Goal: Information Seeking & Learning: Learn about a topic

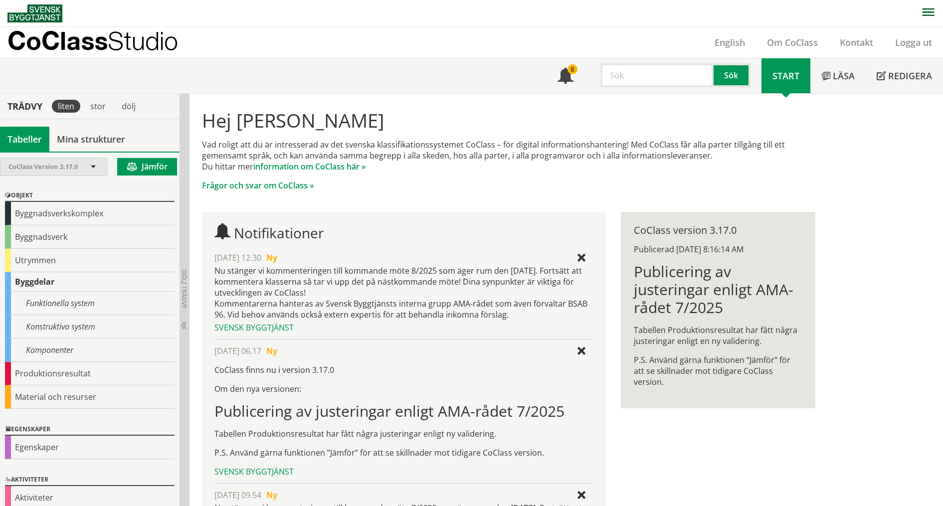
click at [86, 168] on div "CoClass Version 3.17.0" at bounding box center [48, 166] width 80 height 17
drag, startPoint x: 184, startPoint y: 289, endPoint x: 205, endPoint y: 288, distance: 20.5
click at [205, 288] on div "Trädvy liten stor dölj Tabeller Mina strukturer CoClass Version 3.17.0" at bounding box center [471, 366] width 943 height 544
click at [186, 285] on span "Dölj trädvy" at bounding box center [184, 289] width 8 height 39
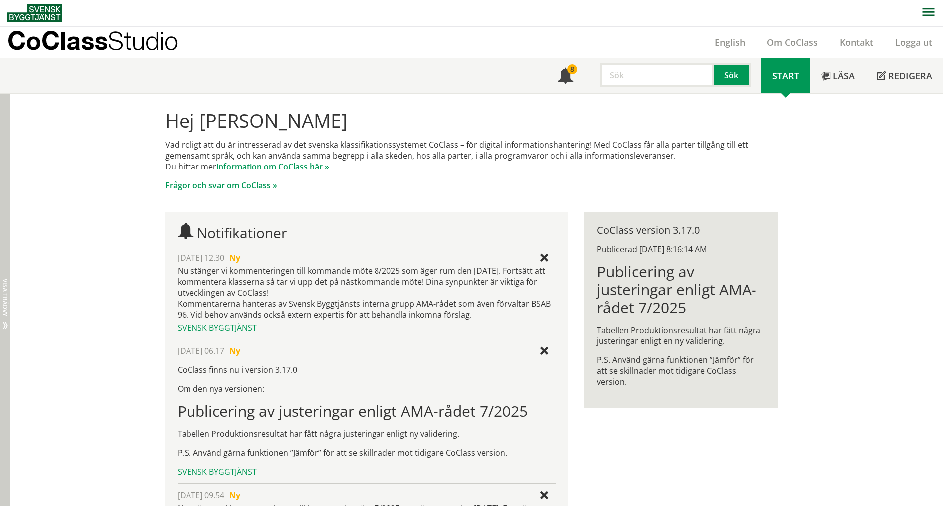
click at [5, 283] on span "Visa trädvy" at bounding box center [5, 297] width 6 height 37
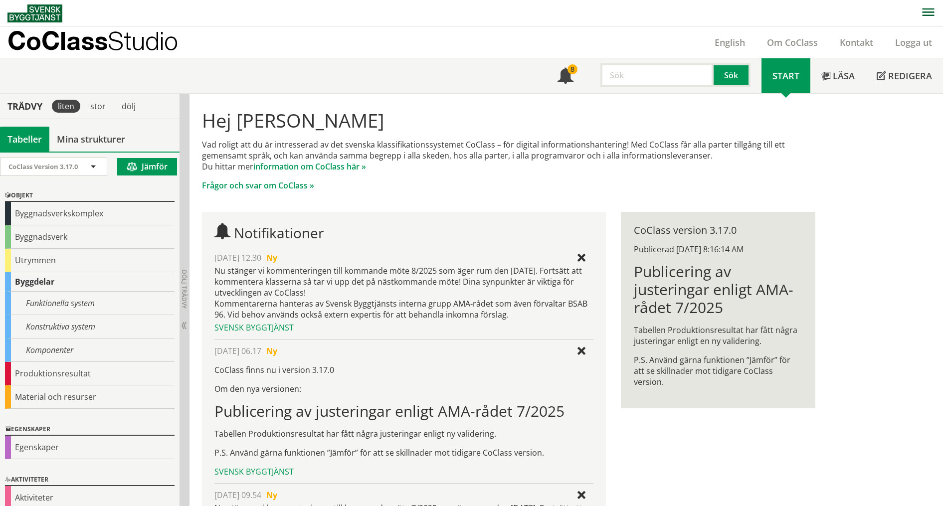
scroll to position [11, 0]
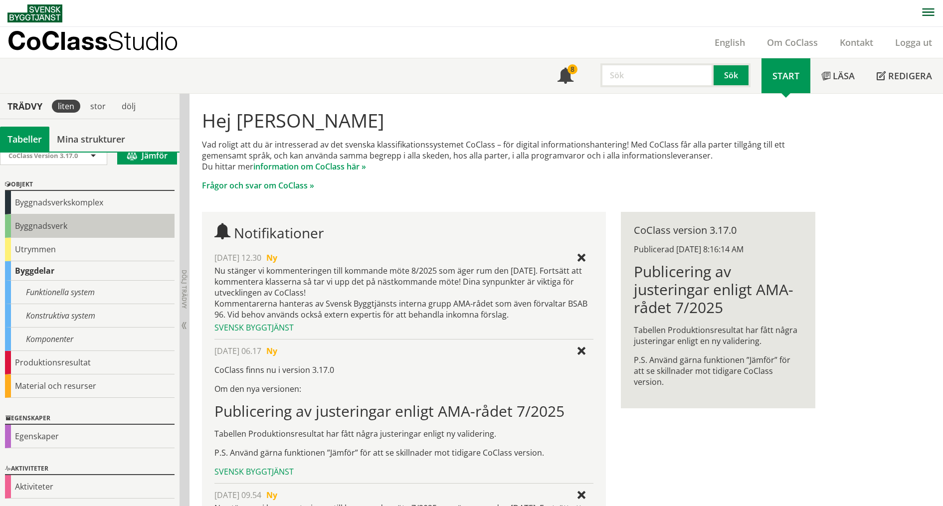
click at [40, 226] on div "Byggnadsverk" at bounding box center [89, 225] width 169 height 23
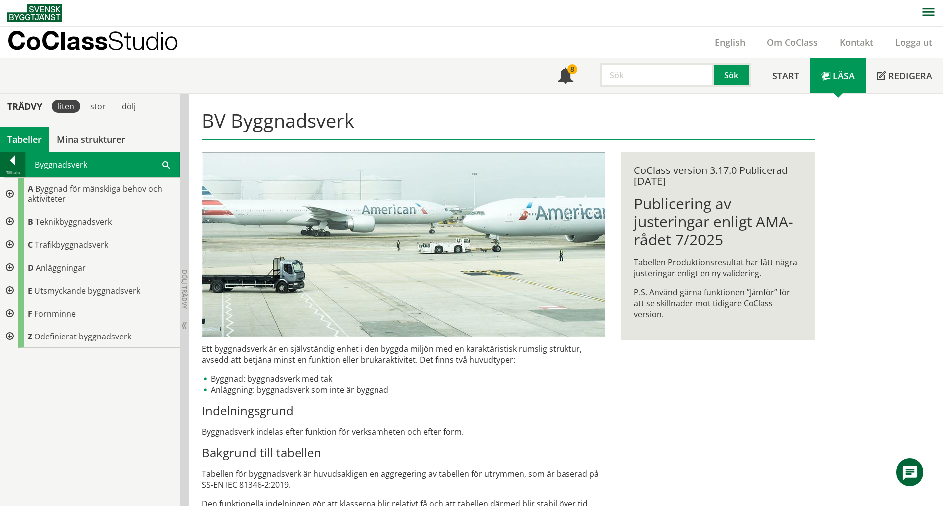
click at [9, 161] on div at bounding box center [12, 162] width 25 height 14
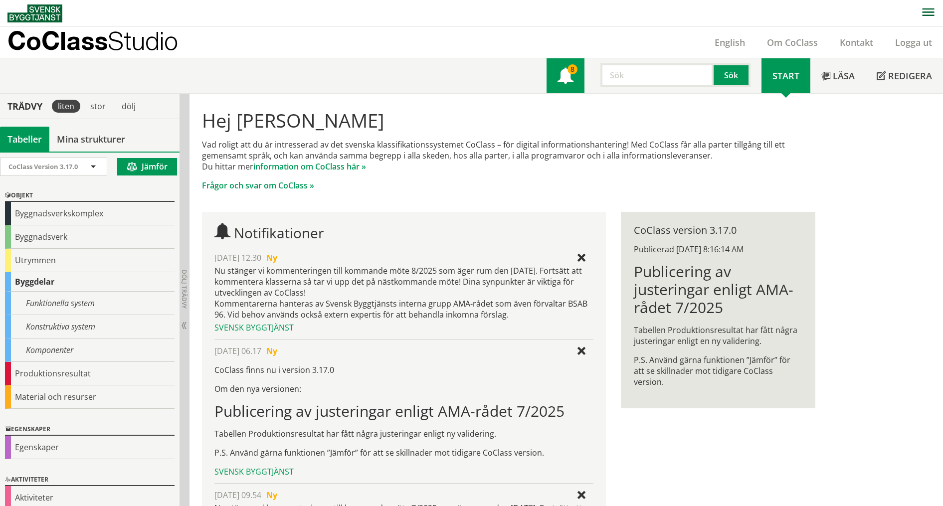
click at [575, 80] on link "8" at bounding box center [565, 75] width 38 height 35
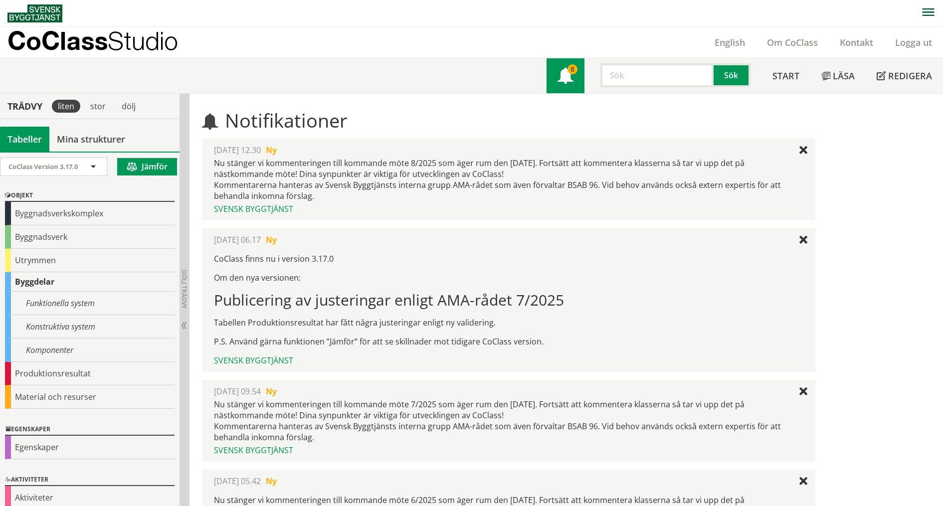
click at [570, 76] on span at bounding box center [565, 77] width 16 height 16
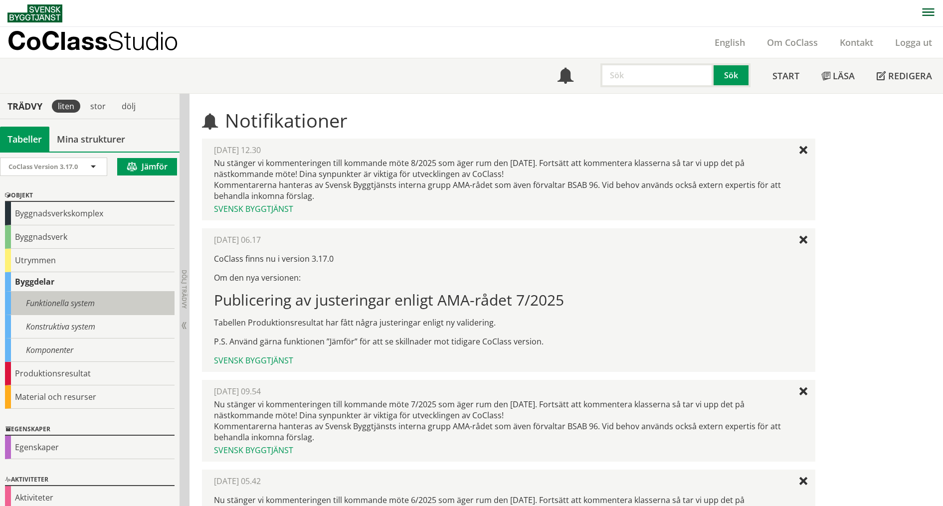
click at [62, 302] on div "Funktionella system" at bounding box center [89, 303] width 169 height 23
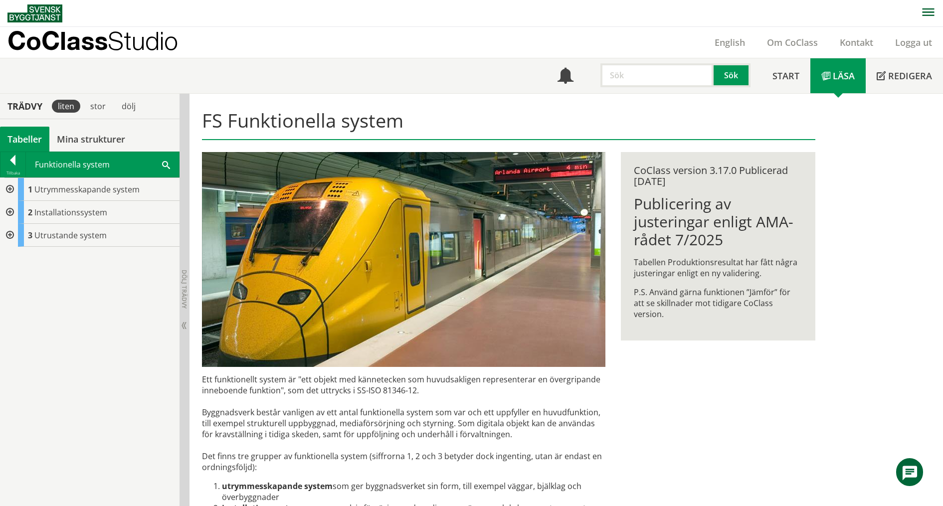
click at [10, 185] on div at bounding box center [9, 189] width 18 height 23
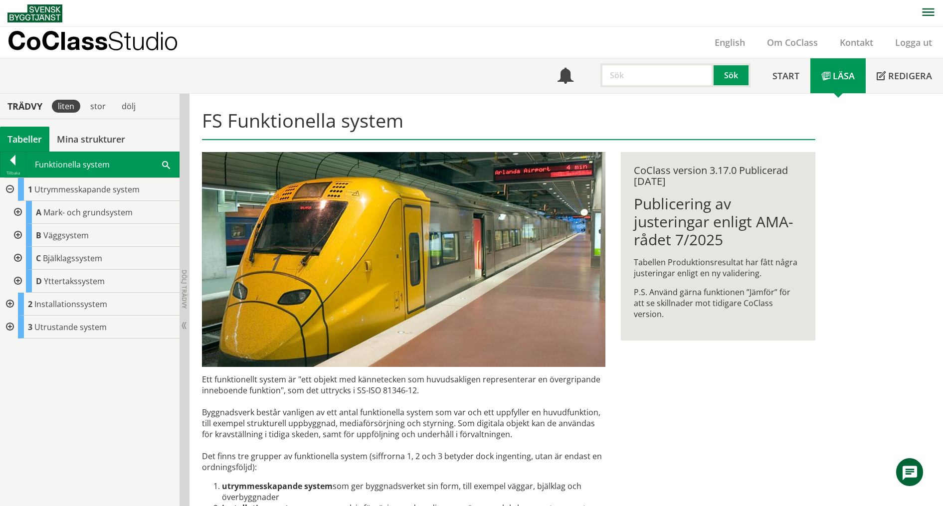
click at [20, 210] on div at bounding box center [17, 212] width 18 height 23
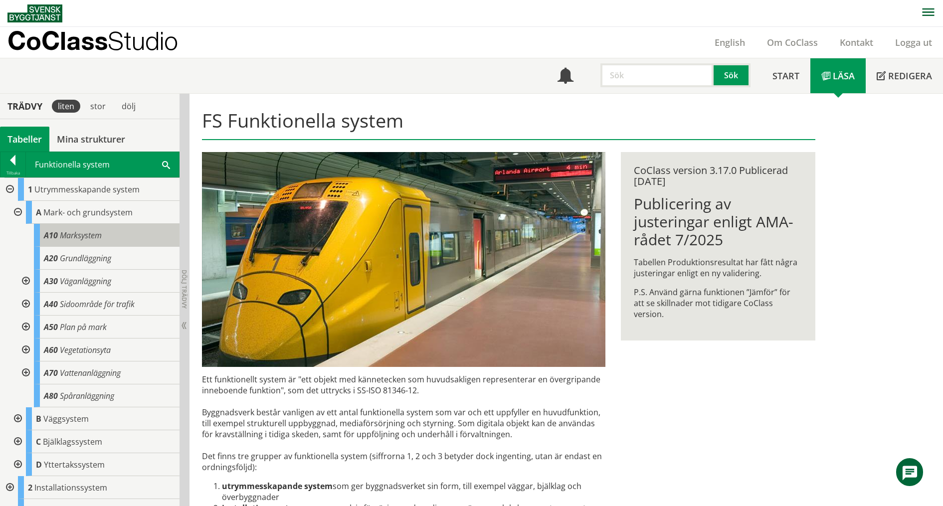
click at [73, 236] on span "Marksystem" at bounding box center [81, 235] width 42 height 11
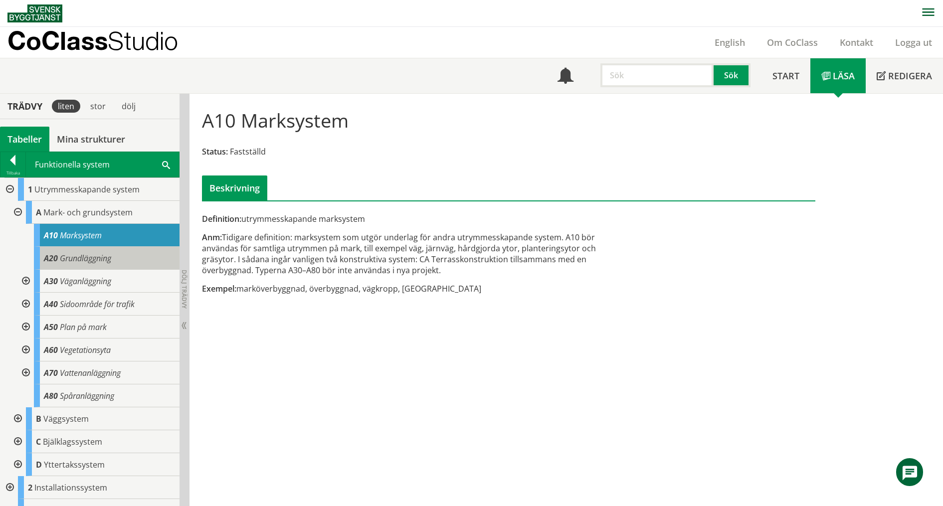
click at [69, 253] on span "Grundläggning" at bounding box center [85, 258] width 51 height 11
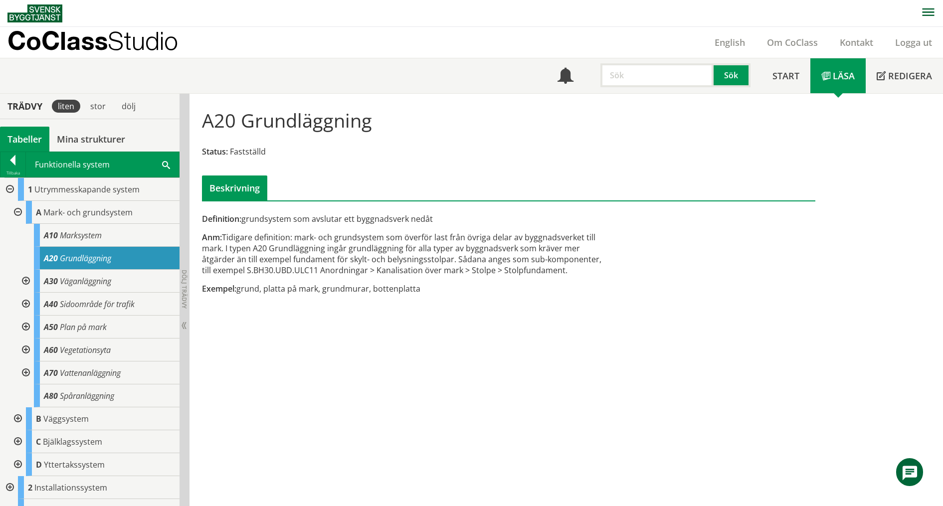
click at [839, 85] on link "Läsa" at bounding box center [837, 75] width 55 height 35
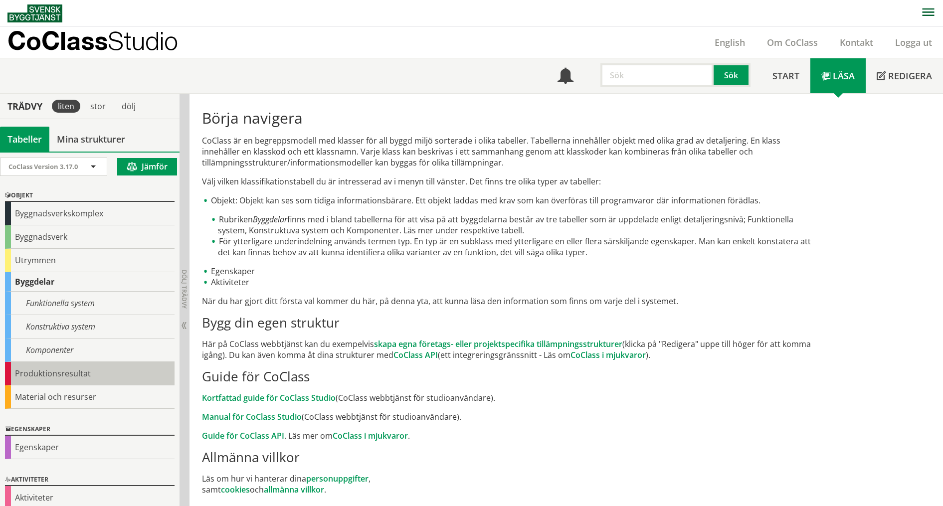
click at [63, 375] on div "Produktionsresultat" at bounding box center [89, 373] width 169 height 23
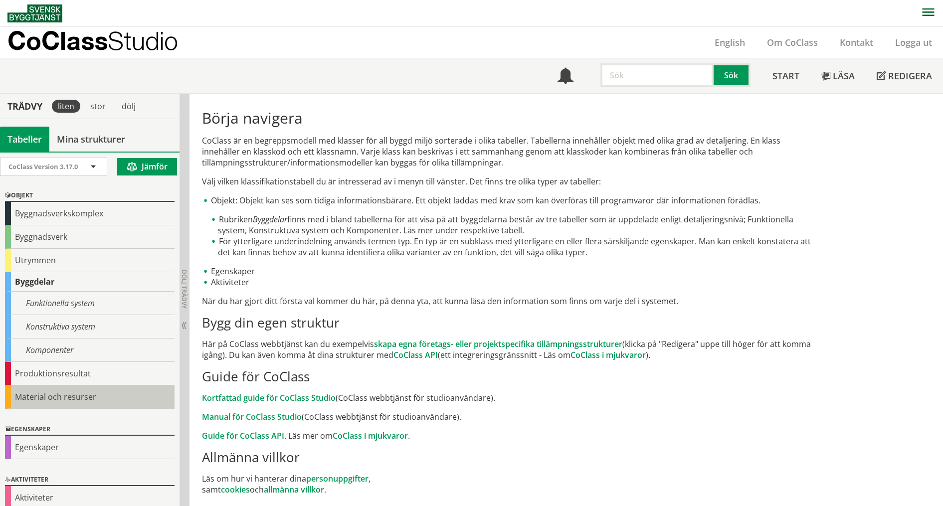
click at [85, 400] on div "Material och resurser" at bounding box center [89, 396] width 169 height 23
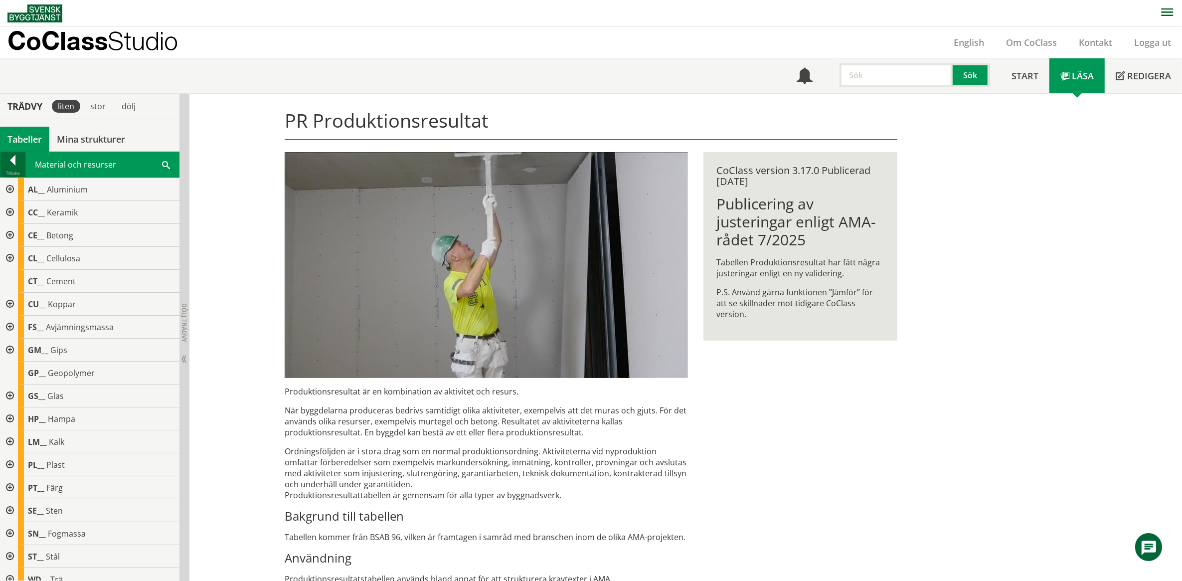
click at [7, 170] on div "Tillbaka" at bounding box center [12, 173] width 25 height 8
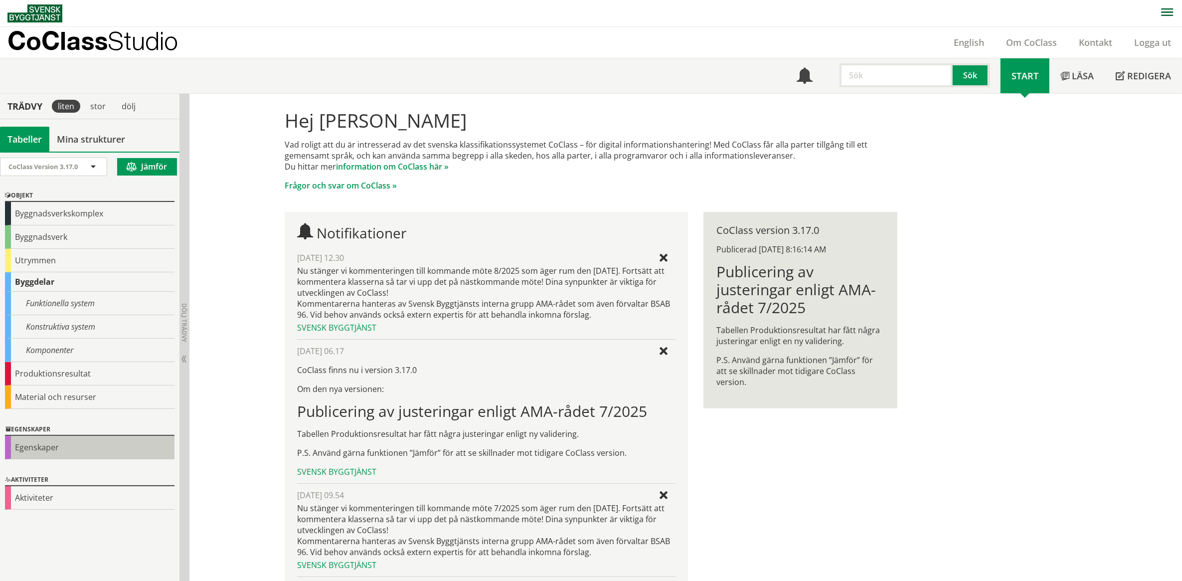
click at [45, 447] on div "Egenskaper" at bounding box center [89, 447] width 169 height 23
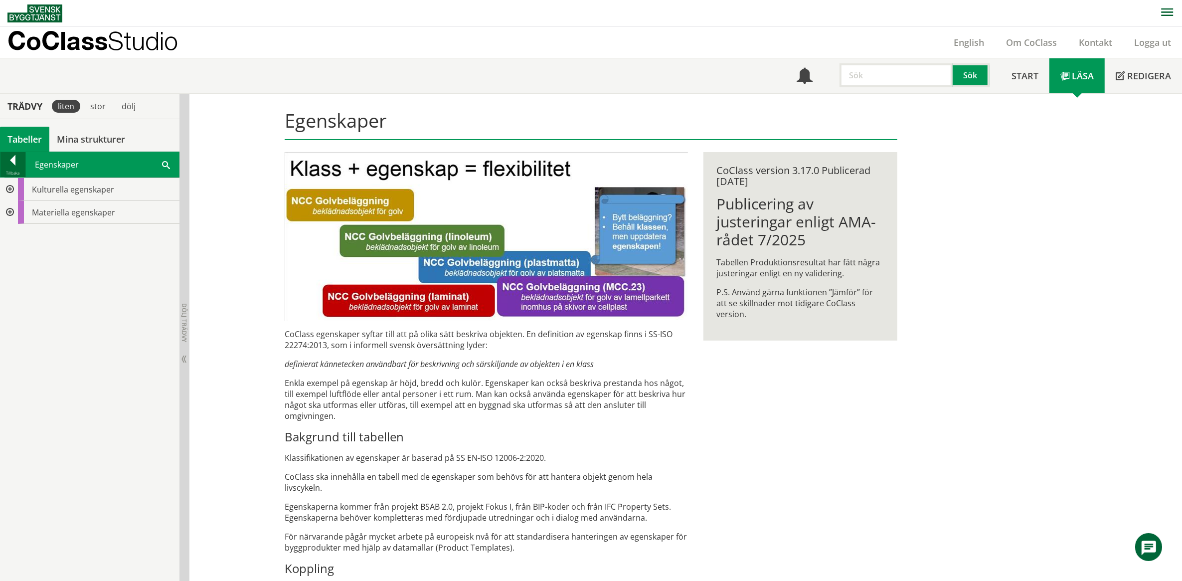
click at [7, 159] on div at bounding box center [12, 162] width 25 height 14
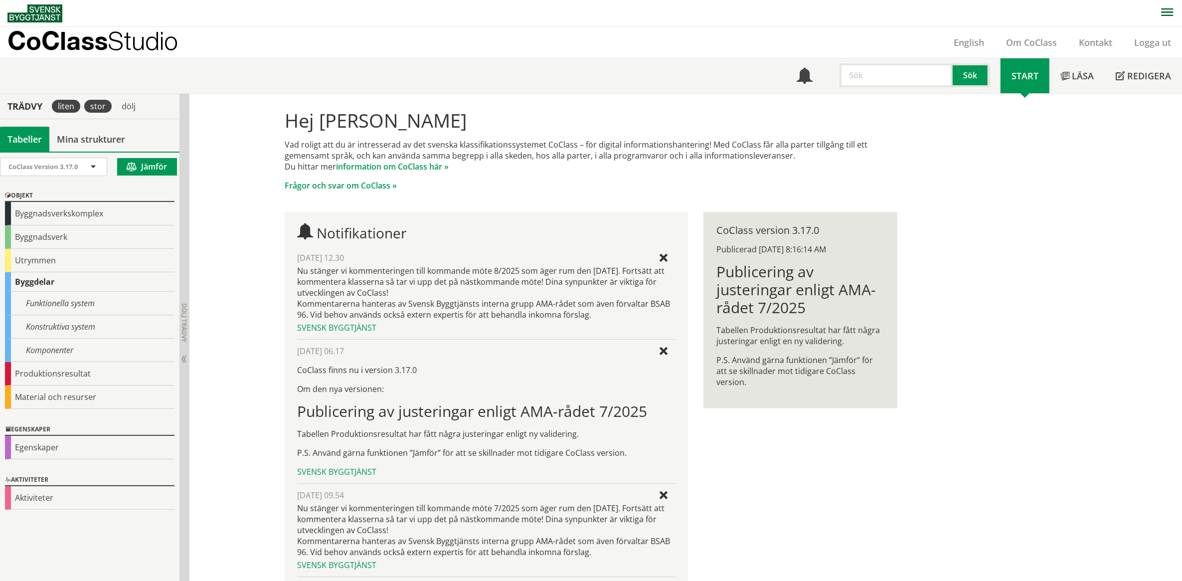
click at [96, 108] on div "stor" at bounding box center [97, 106] width 27 height 13
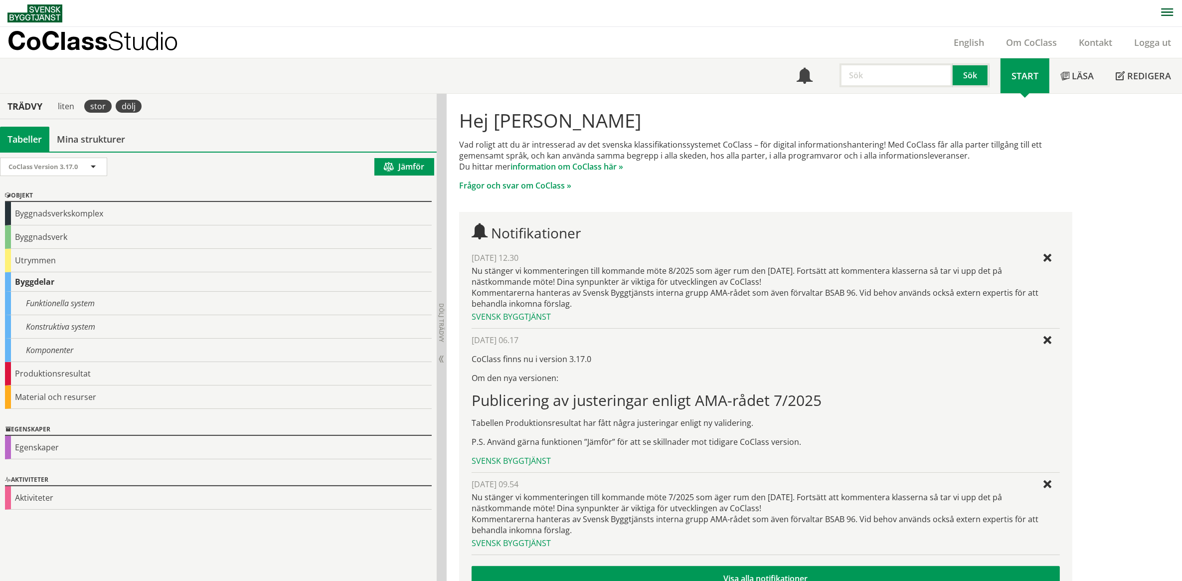
click at [126, 105] on div "dölj" at bounding box center [129, 106] width 26 height 13
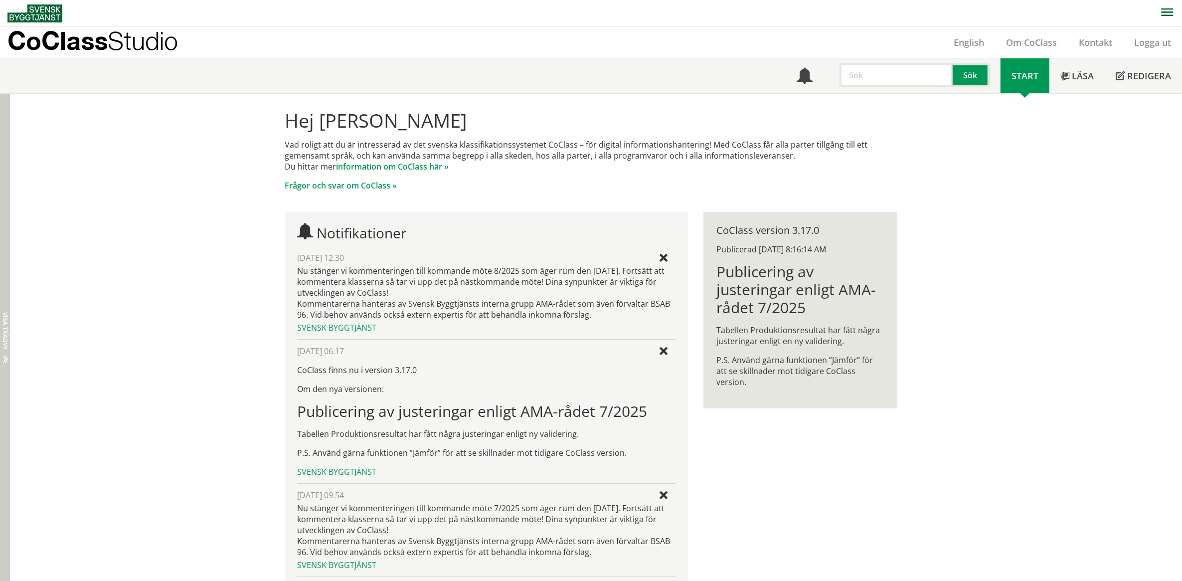
click at [3, 340] on span "Visa trädvy" at bounding box center [5, 330] width 6 height 37
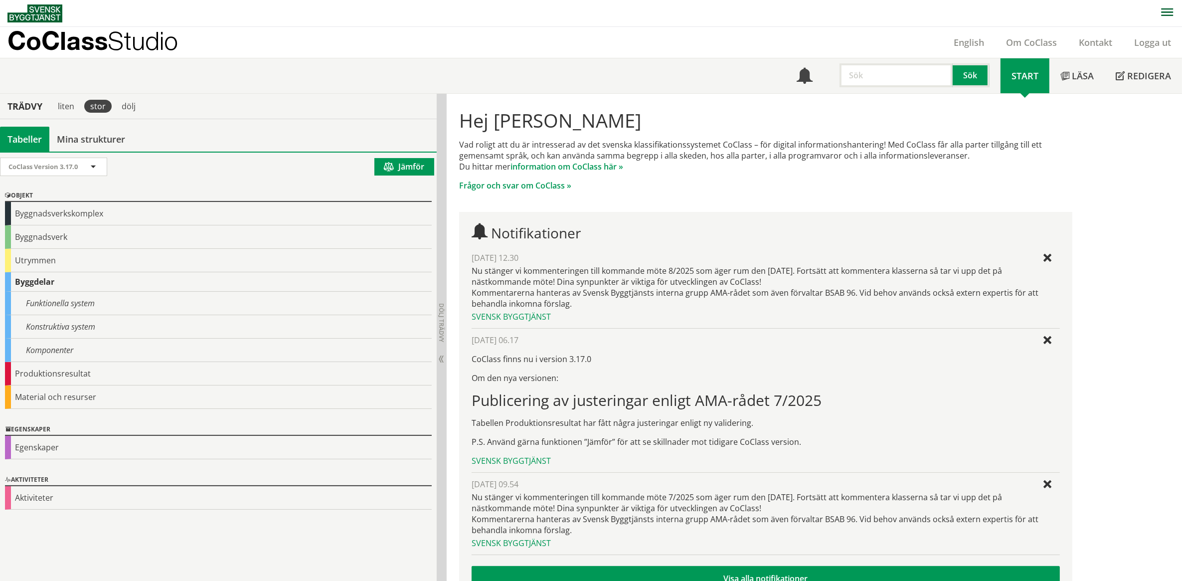
click at [96, 106] on div "stor" at bounding box center [97, 106] width 27 height 13
click at [75, 108] on div "liten" at bounding box center [66, 106] width 28 height 13
